Goal: Task Accomplishment & Management: Manage account settings

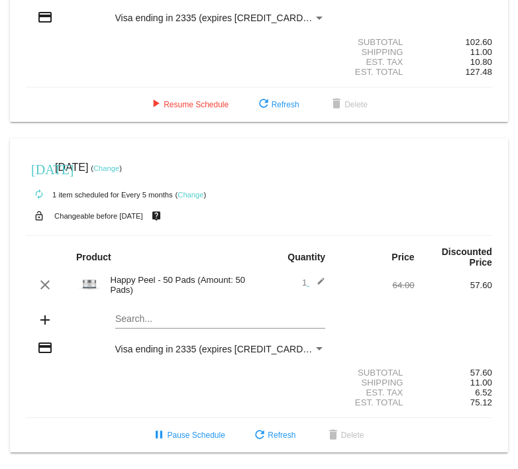
scroll to position [207, 0]
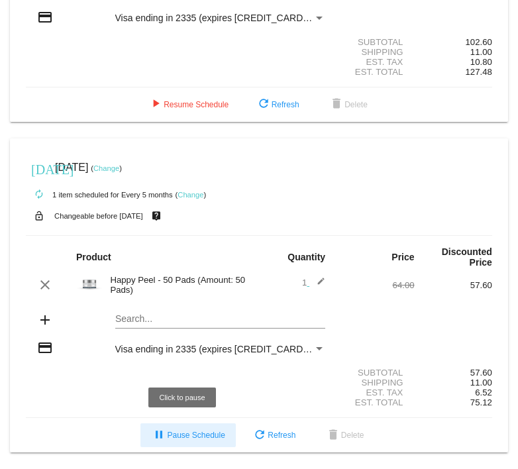
click at [216, 434] on span "pause Pause Schedule" at bounding box center [188, 435] width 74 height 9
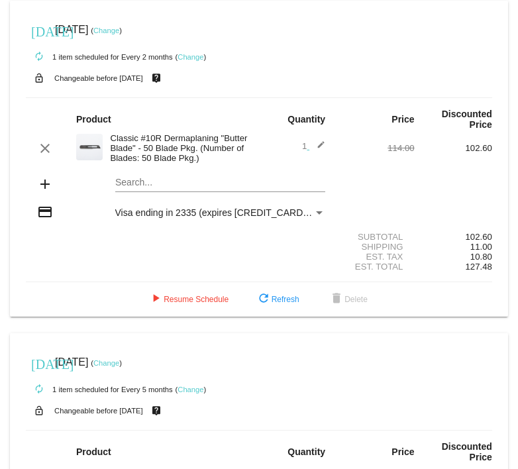
scroll to position [0, 0]
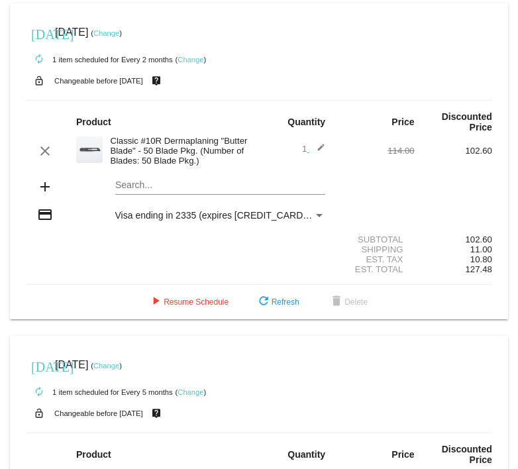
click at [192, 58] on link "Change" at bounding box center [191, 60] width 26 height 8
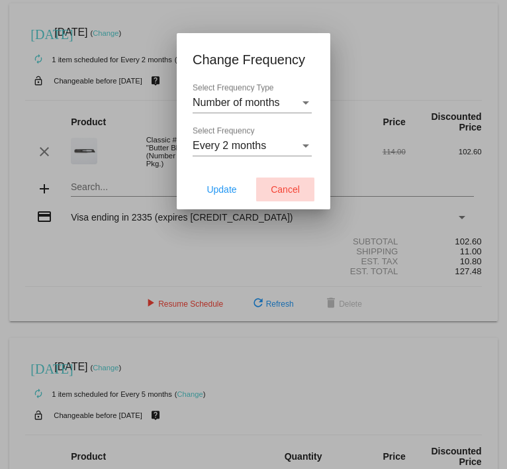
click at [288, 188] on span "Cancel" at bounding box center [285, 189] width 29 height 11
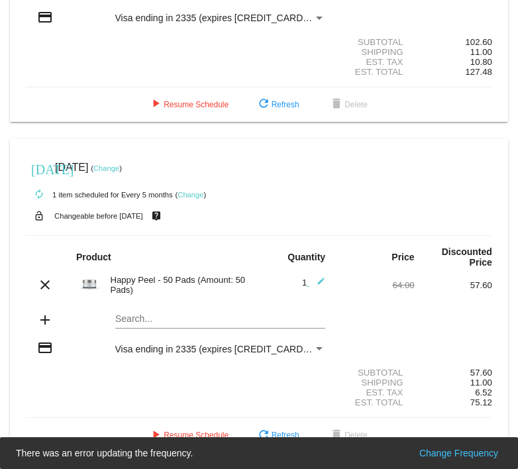
scroll to position [207, 0]
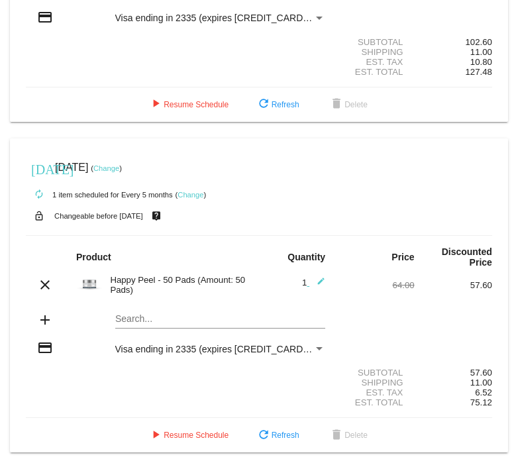
click at [193, 191] on link "Change" at bounding box center [191, 195] width 26 height 8
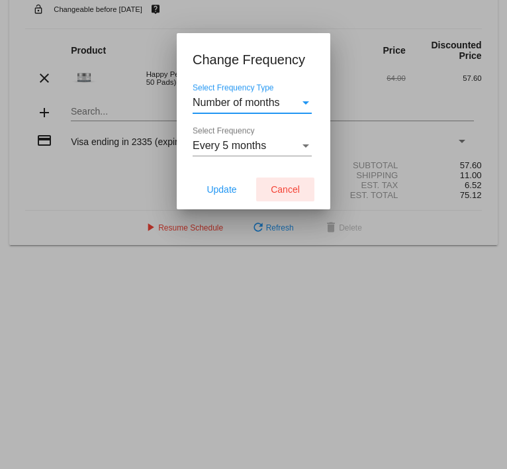
click at [294, 189] on span "Cancel" at bounding box center [285, 189] width 29 height 11
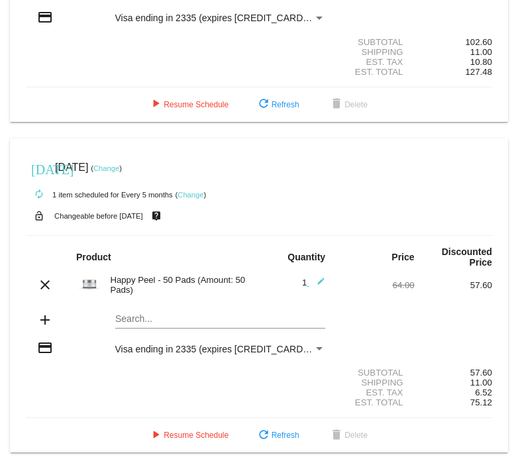
click at [188, 191] on link "Change" at bounding box center [191, 195] width 26 height 8
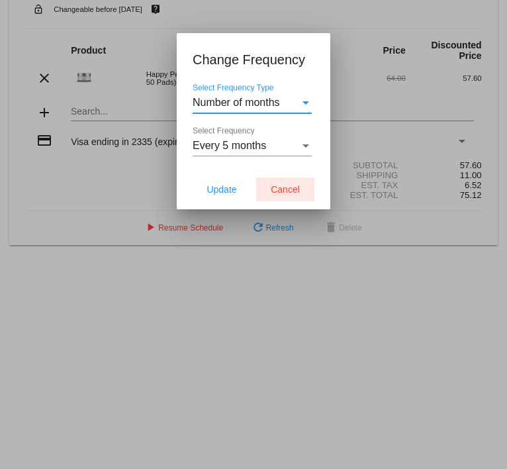
click at [294, 193] on span "Cancel" at bounding box center [285, 189] width 29 height 11
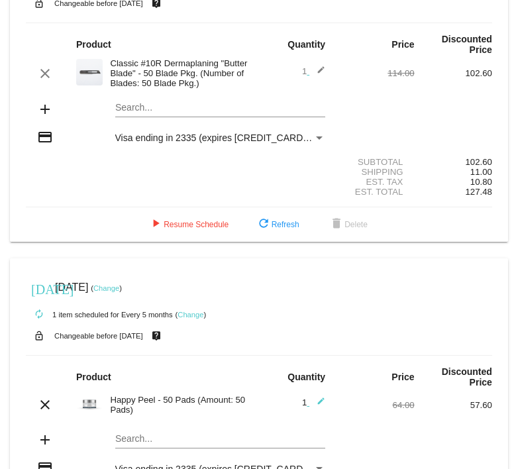
scroll to position [0, 0]
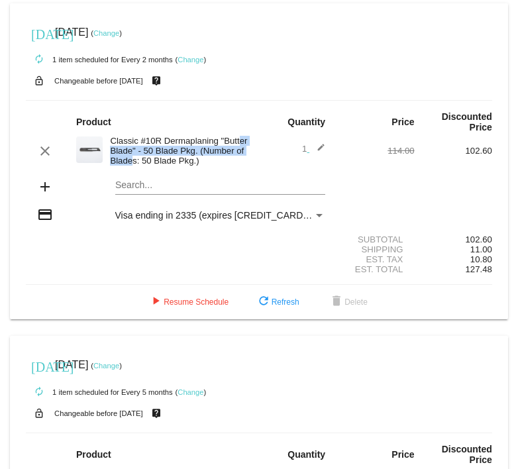
drag, startPoint x: 175, startPoint y: 140, endPoint x: 205, endPoint y: 158, distance: 34.4
click at [200, 150] on div "Classic #10R Dermaplaning "Butter Blade" - 50 Blade Pkg. (Number of Blades: 50 …" at bounding box center [181, 151] width 156 height 30
click at [227, 174] on div "Search..." at bounding box center [220, 182] width 211 height 26
click at [185, 53] on div "autorenew 1 item scheduled for Every 2 months ( Change )" at bounding box center [259, 59] width 466 height 26
click at [190, 58] on link "Change" at bounding box center [191, 60] width 26 height 8
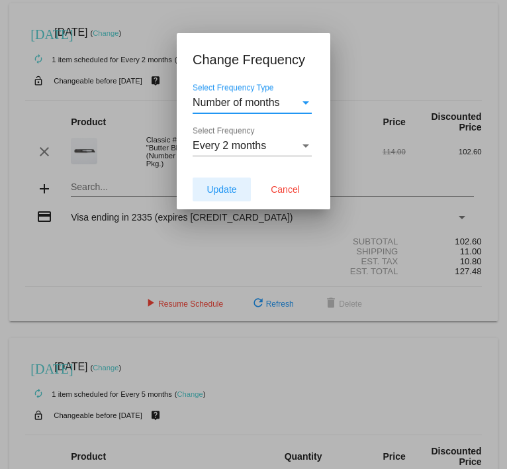
click at [227, 183] on button "Update" at bounding box center [222, 190] width 58 height 24
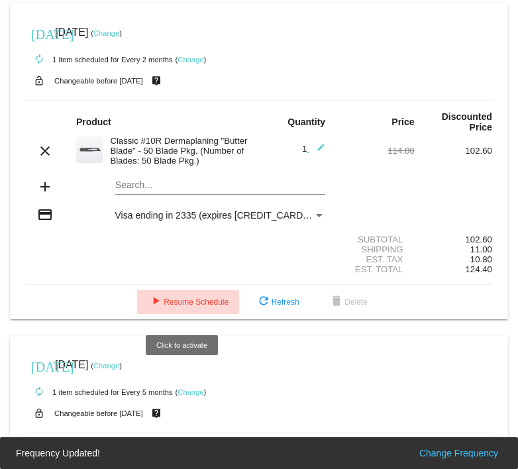
click at [199, 307] on span "play_arrow Resume Schedule" at bounding box center [188, 301] width 81 height 9
